Goal: Task Accomplishment & Management: Use online tool/utility

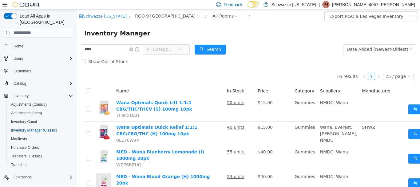
drag, startPoint x: 111, startPoint y: 44, endPoint x: 151, endPoint y: 78, distance: 52.6
click at [108, 55] on div "**** All Categories" at bounding box center [135, 49] width 109 height 12
drag, startPoint x: 151, startPoint y: 78, endPoint x: 164, endPoint y: 83, distance: 14.3
drag, startPoint x: 82, startPoint y: 51, endPoint x: 64, endPoint y: 51, distance: 18.5
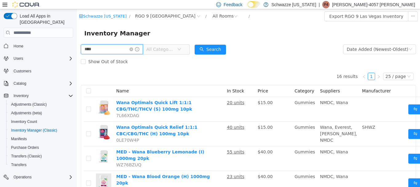
click at [77, 51] on html "Schwazze [US_STATE] / RGO 9 [GEOGRAPHIC_DATA] / All Rooms / Export RGO 9 Las Ve…" at bounding box center [248, 98] width 343 height 178
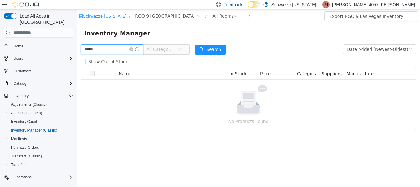
click at [108, 46] on input "*****" at bounding box center [112, 49] width 62 height 10
click at [215, 49] on button "Search" at bounding box center [210, 50] width 31 height 10
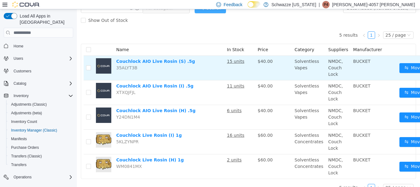
scroll to position [55, 0]
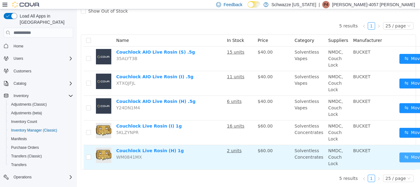
click at [405, 152] on button "Move" at bounding box center [414, 157] width 28 height 10
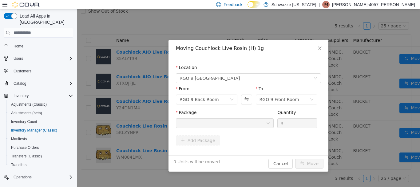
click at [226, 122] on div at bounding box center [223, 122] width 86 height 9
click at [318, 47] on icon "icon: close" at bounding box center [320, 48] width 5 height 5
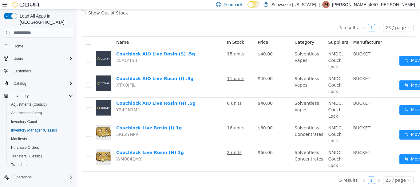
scroll to position [55, 0]
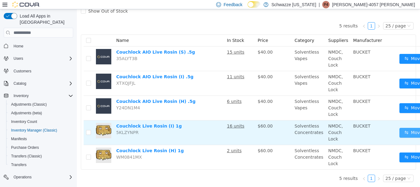
click at [405, 128] on button "Move" at bounding box center [414, 133] width 28 height 10
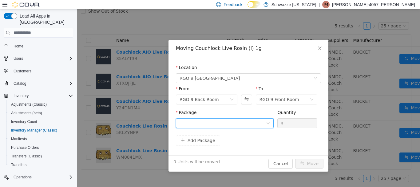
click at [229, 119] on div at bounding box center [223, 122] width 86 height 9
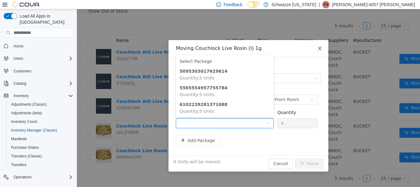
click at [319, 50] on icon "icon: close" at bounding box center [320, 48] width 5 height 5
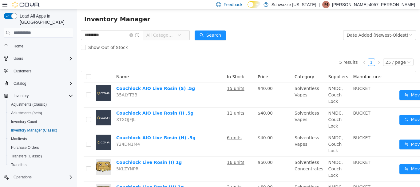
scroll to position [0, 0]
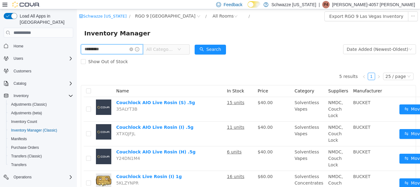
drag, startPoint x: 114, startPoint y: 44, endPoint x: 133, endPoint y: 51, distance: 20.6
click at [77, 41] on html "Schwazze [US_STATE] / RGO 9 [GEOGRAPHIC_DATA] / All Rooms / Export RGO 9 Las Ve…" at bounding box center [248, 98] width 343 height 178
type input "*****"
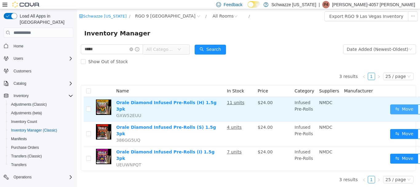
click at [408, 106] on button "Move" at bounding box center [404, 109] width 28 height 10
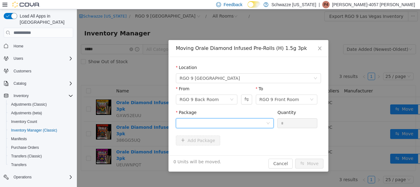
click at [250, 124] on div at bounding box center [223, 122] width 86 height 9
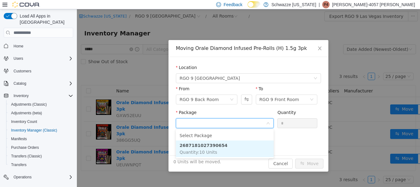
click at [232, 147] on li "2687181027390654 Quantity : 10 Units" at bounding box center [225, 148] width 98 height 17
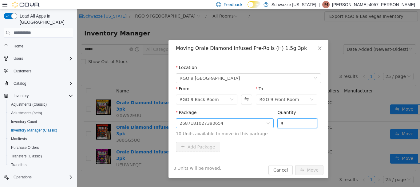
drag, startPoint x: 291, startPoint y: 125, endPoint x: 273, endPoint y: 122, distance: 18.0
click at [273, 122] on span "Package 2687181027390654 Quantity * 10 Units available to move in this package" at bounding box center [248, 123] width 145 height 27
type input "**"
click at [295, 165] on button "Move" at bounding box center [309, 170] width 28 height 10
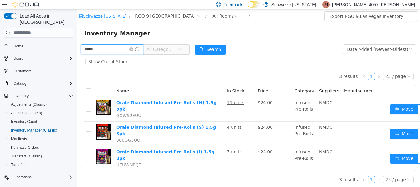
drag, startPoint x: 112, startPoint y: 47, endPoint x: 52, endPoint y: 51, distance: 60.5
click at [77, 51] on html "Schwazze [US_STATE] / RGO 9 [GEOGRAPHIC_DATA] / All Rooms / Export RGO 9 Las Ve…" at bounding box center [248, 98] width 343 height 178
type input "********"
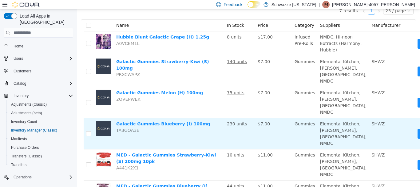
scroll to position [92, 0]
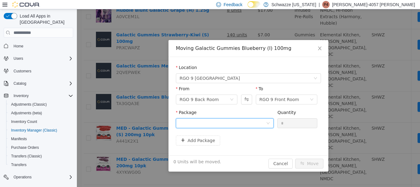
click at [240, 126] on div at bounding box center [223, 122] width 86 height 9
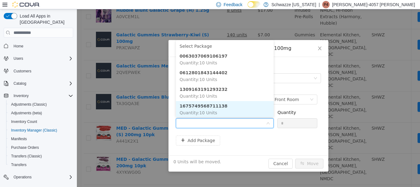
scroll to position [1, 0]
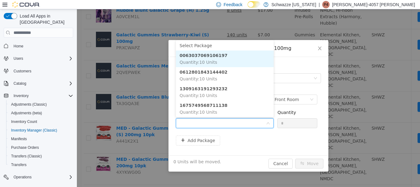
click at [209, 60] on span "Quantity : 10 Units" at bounding box center [199, 62] width 38 height 5
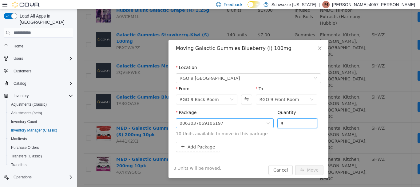
drag, startPoint x: 296, startPoint y: 126, endPoint x: 254, endPoint y: 108, distance: 44.7
click at [262, 122] on span "Package 0063037069106197 Quantity * 10 Units available to move in this package" at bounding box center [248, 123] width 145 height 27
type input "**"
click at [295, 165] on button "Move" at bounding box center [309, 170] width 28 height 10
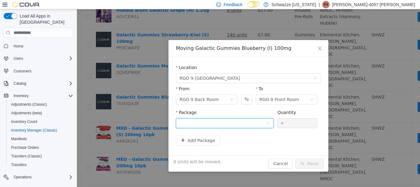
click at [214, 121] on div at bounding box center [223, 122] width 86 height 9
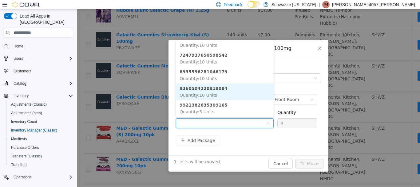
scroll to position [301, 0]
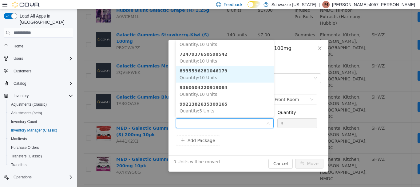
click at [221, 73] on li "8935596281046179 Quantity : 10 Units" at bounding box center [225, 74] width 98 height 17
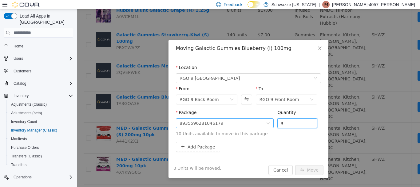
drag, startPoint x: 278, startPoint y: 125, endPoint x: 262, endPoint y: 124, distance: 16.4
click at [262, 124] on span "Package 8935596281046179 Quantity * 10 Units available to move in this package" at bounding box center [248, 123] width 145 height 27
type input "**"
click at [295, 165] on button "Move" at bounding box center [309, 170] width 28 height 10
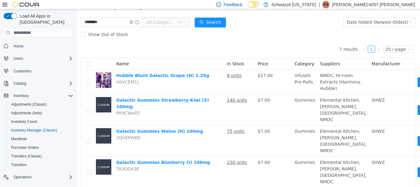
scroll to position [0, 0]
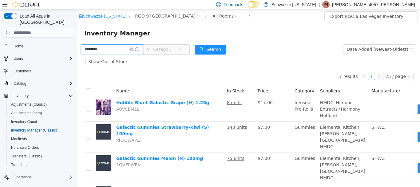
drag, startPoint x: 110, startPoint y: 46, endPoint x: 36, endPoint y: 51, distance: 74.6
click at [77, 51] on html "Schwazze [US_STATE] / RGO 9 [GEOGRAPHIC_DATA] / All Rooms / Export RGO 9 Las Ve…" at bounding box center [248, 98] width 343 height 178
type input "**"
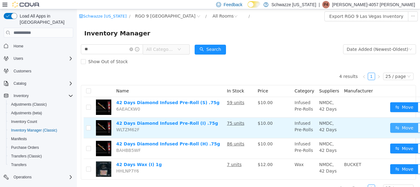
click at [403, 127] on button "Move" at bounding box center [404, 128] width 28 height 10
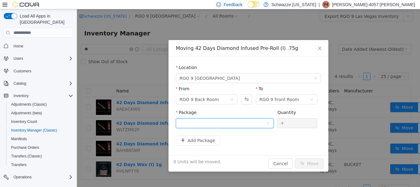
click at [211, 125] on div at bounding box center [223, 122] width 86 height 9
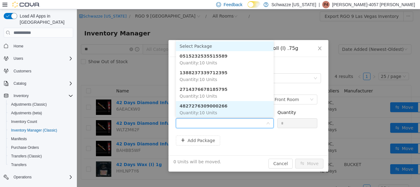
scroll to position [1, 0]
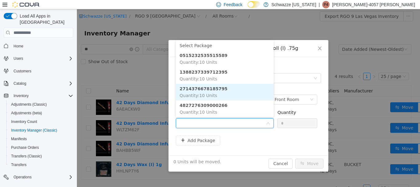
click at [211, 90] on strong "2714376678185795" at bounding box center [204, 88] width 48 height 5
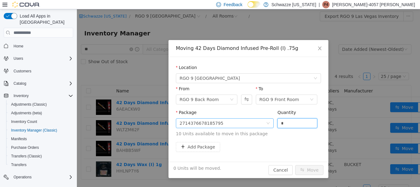
drag, startPoint x: 289, startPoint y: 123, endPoint x: 197, endPoint y: 121, distance: 92.3
click at [198, 123] on span "Package 2714376678185795 Quantity * 10 Units available to move in this package" at bounding box center [248, 123] width 145 height 27
type input "**"
click at [295, 165] on button "Move" at bounding box center [309, 170] width 28 height 10
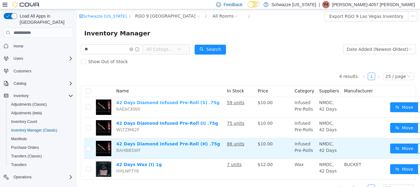
drag, startPoint x: 120, startPoint y: 101, endPoint x: 148, endPoint y: 150, distance: 56.0
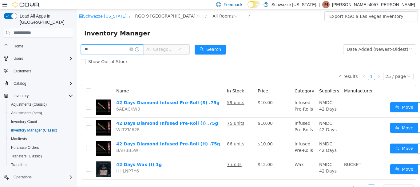
drag, startPoint x: 64, startPoint y: 58, endPoint x: 45, endPoint y: 58, distance: 19.1
click at [77, 58] on html "Schwazze [US_STATE] / RGO 9 [GEOGRAPHIC_DATA] / All Rooms / Export RGO 9 Las Ve…" at bounding box center [248, 98] width 343 height 178
type input "******"
click at [206, 43] on div "Search" at bounding box center [210, 49] width 31 height 12
click at [212, 46] on button "Search" at bounding box center [210, 50] width 31 height 10
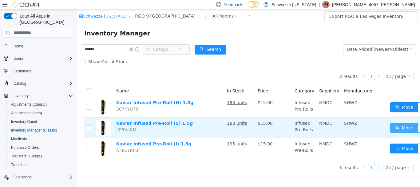
click at [394, 128] on button "Move" at bounding box center [404, 128] width 28 height 10
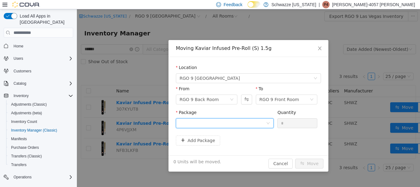
click at [223, 118] on div at bounding box center [223, 122] width 86 height 9
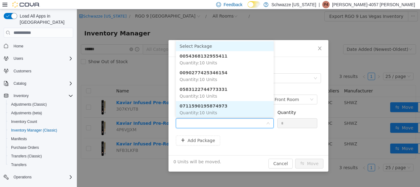
scroll to position [1, 0]
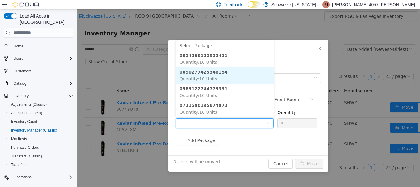
click at [199, 74] on strong "0090277425346154" at bounding box center [204, 72] width 48 height 5
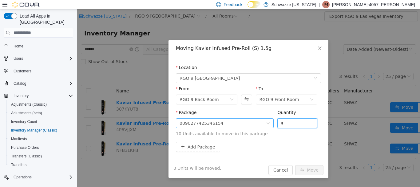
drag, startPoint x: 285, startPoint y: 121, endPoint x: 259, endPoint y: 123, distance: 26.0
click at [262, 124] on span "Package 0090277425346154 Quantity * 10 Units available to move in this package" at bounding box center [248, 123] width 145 height 27
type input "**"
click at [295, 165] on button "Move" at bounding box center [309, 170] width 28 height 10
